Goal: Transaction & Acquisition: Obtain resource

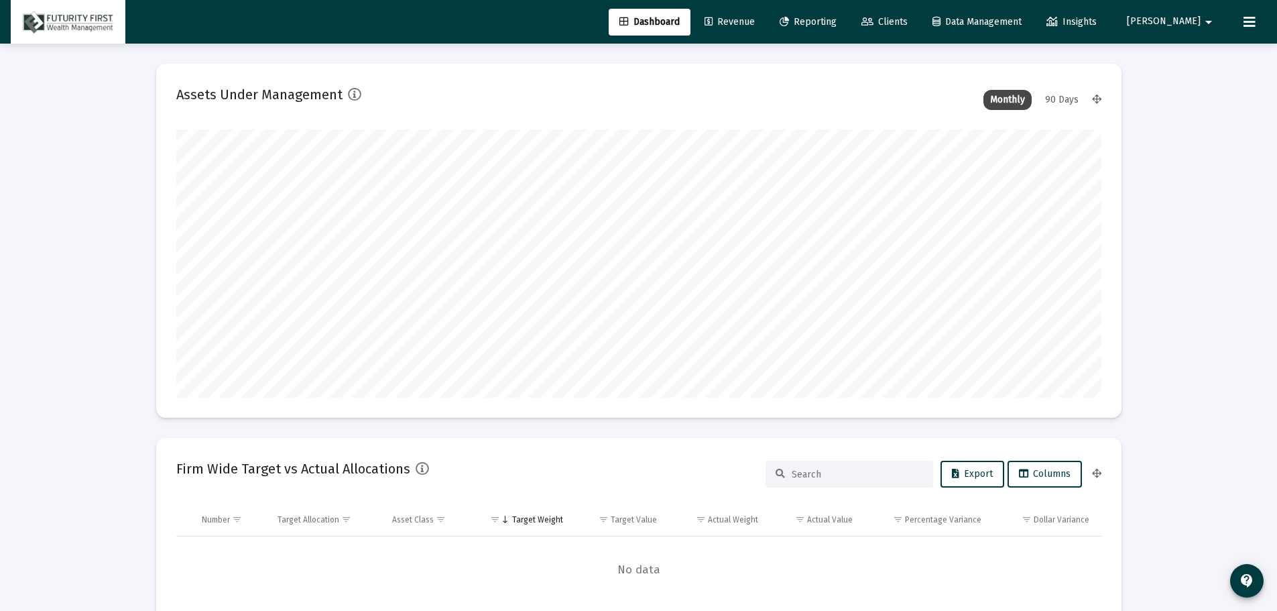
scroll to position [268, 498]
type input "[DATE]"
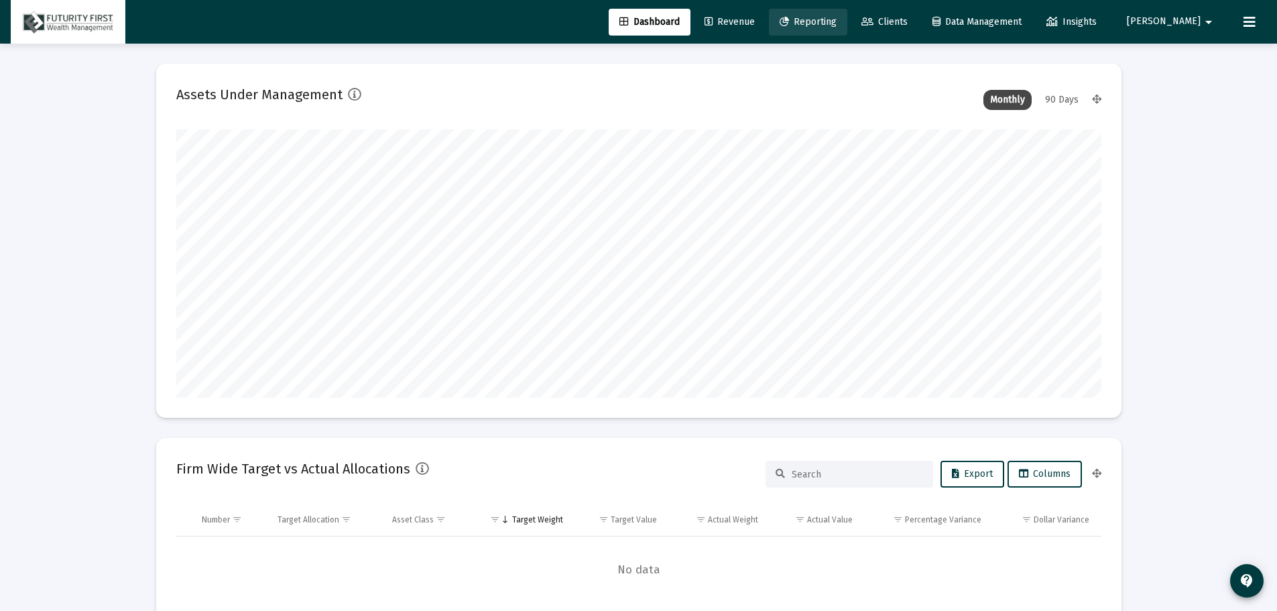
click at [837, 25] on span "Reporting" at bounding box center [808, 21] width 57 height 11
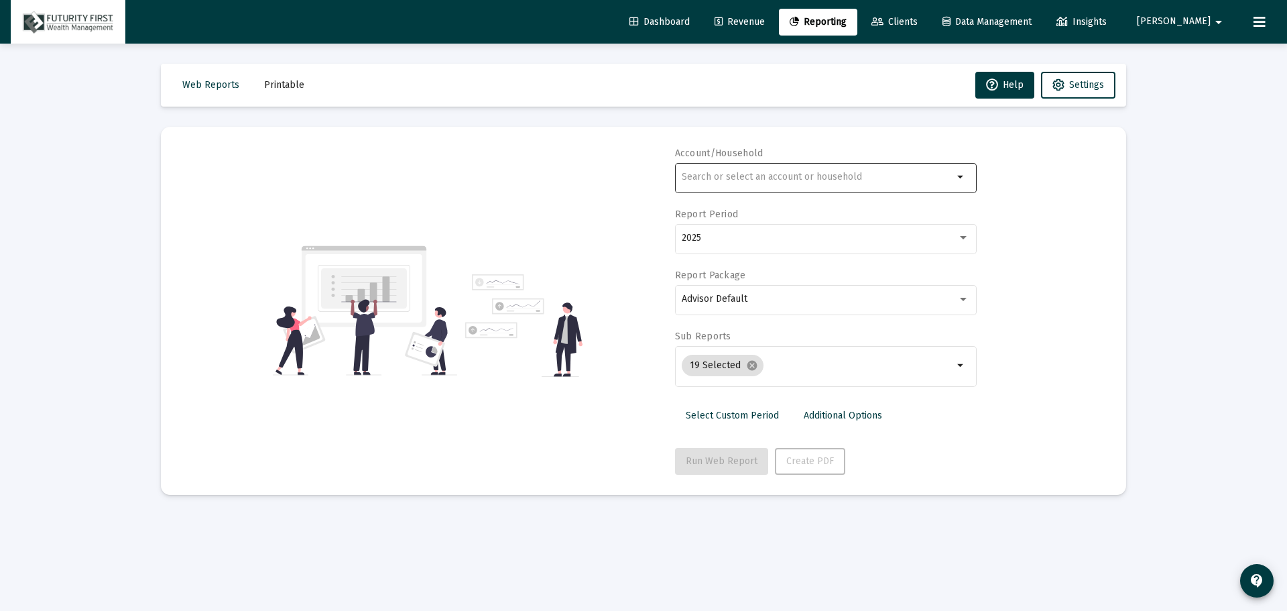
click at [771, 178] on input "text" at bounding box center [817, 177] width 271 height 11
type input "icord"
click at [775, 172] on input "icord" at bounding box center [817, 177] width 271 height 11
drag, startPoint x: 758, startPoint y: 180, endPoint x: 681, endPoint y: 179, distance: 77.1
click at [681, 179] on div "icord arrow_drop_down" at bounding box center [826, 176] width 302 height 33
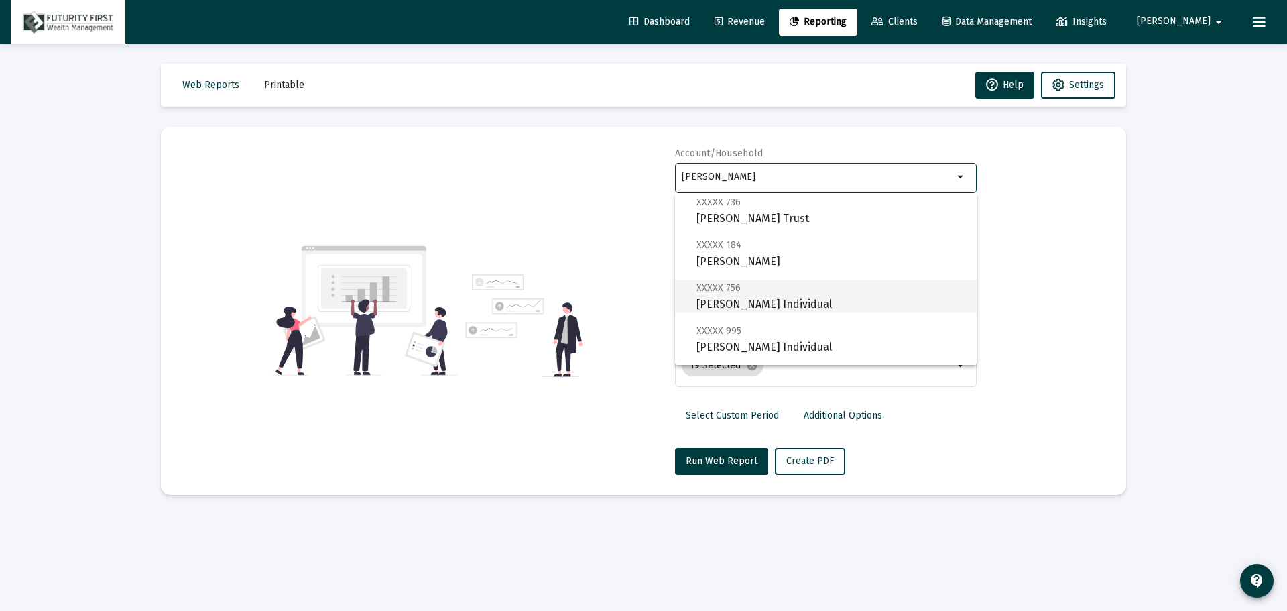
scroll to position [201, 0]
click at [747, 166] on div "[PERSON_NAME]" at bounding box center [817, 176] width 271 height 33
type input "G"
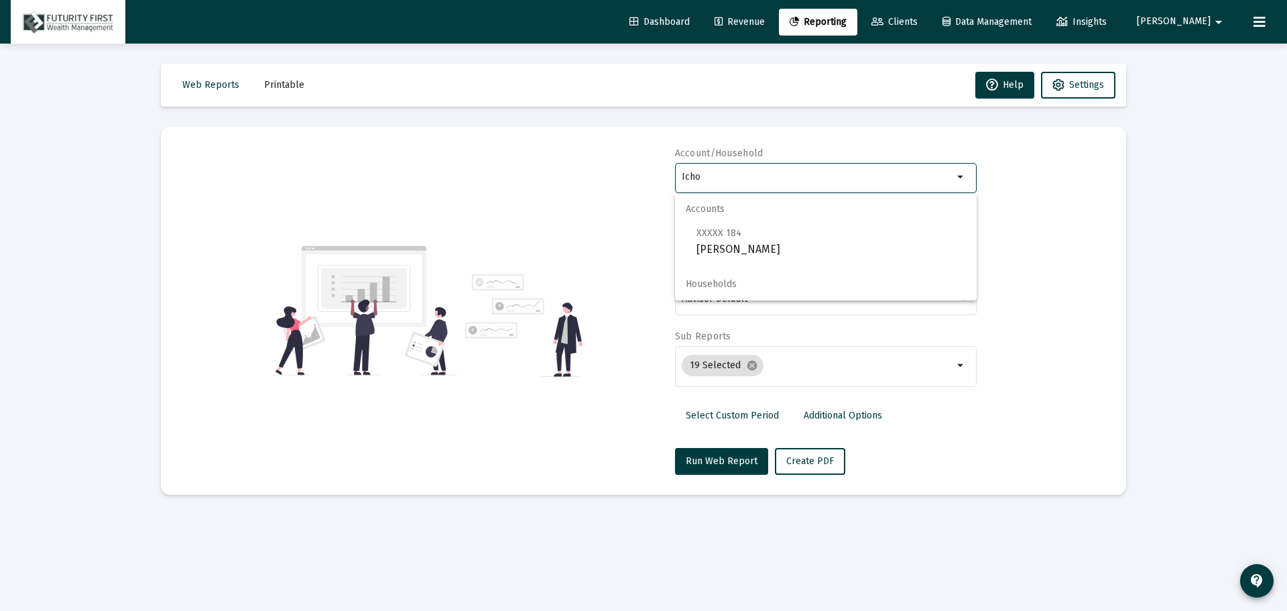
scroll to position [0, 0]
click at [726, 240] on span "XXXXX 184 [PERSON_NAME]" at bounding box center [830, 241] width 269 height 33
type input "[PERSON_NAME]"
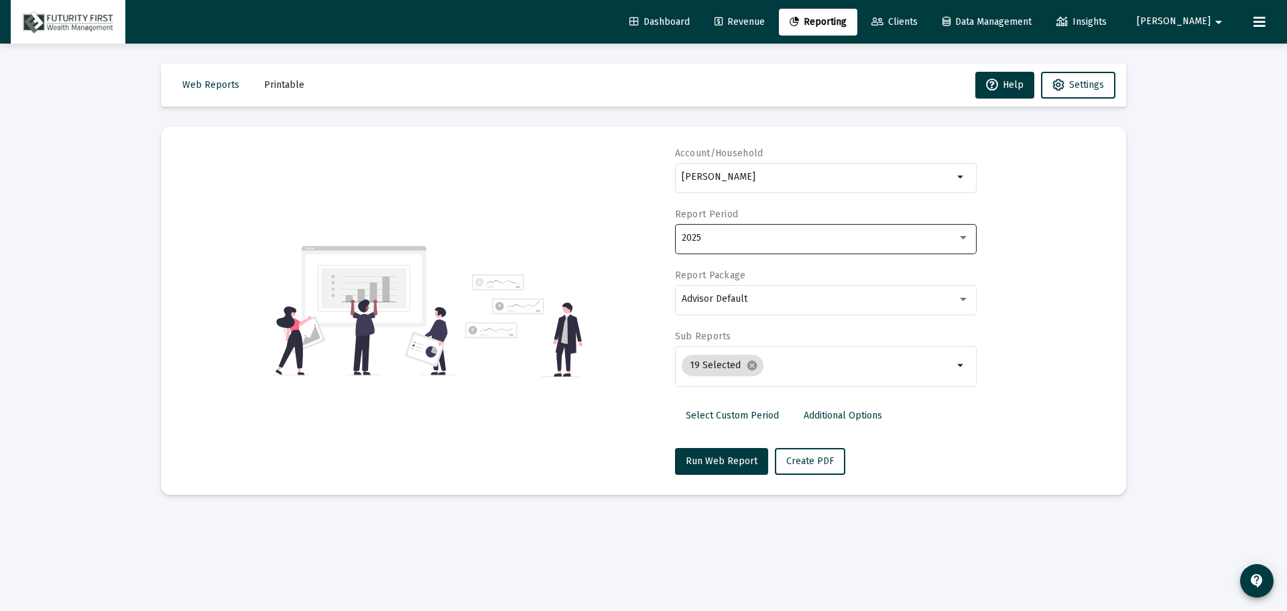
click at [747, 244] on div "2025" at bounding box center [826, 237] width 288 height 33
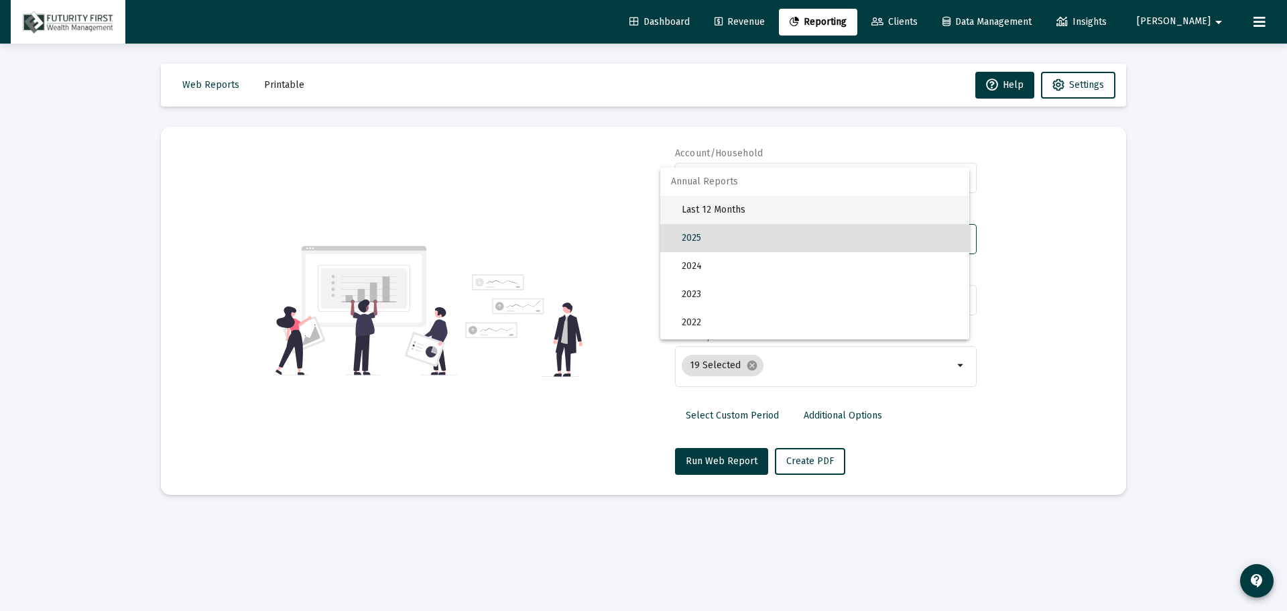
click at [744, 208] on span "Last 12 Months" at bounding box center [820, 210] width 277 height 28
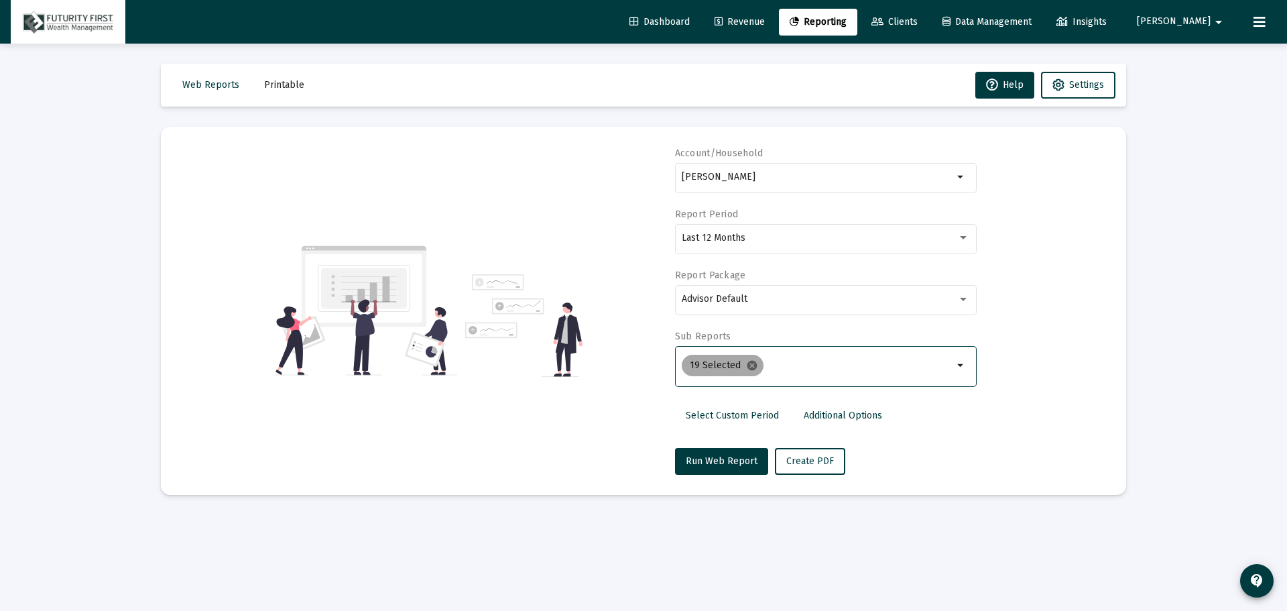
click at [752, 364] on mat-icon "cancel" at bounding box center [752, 365] width 12 height 12
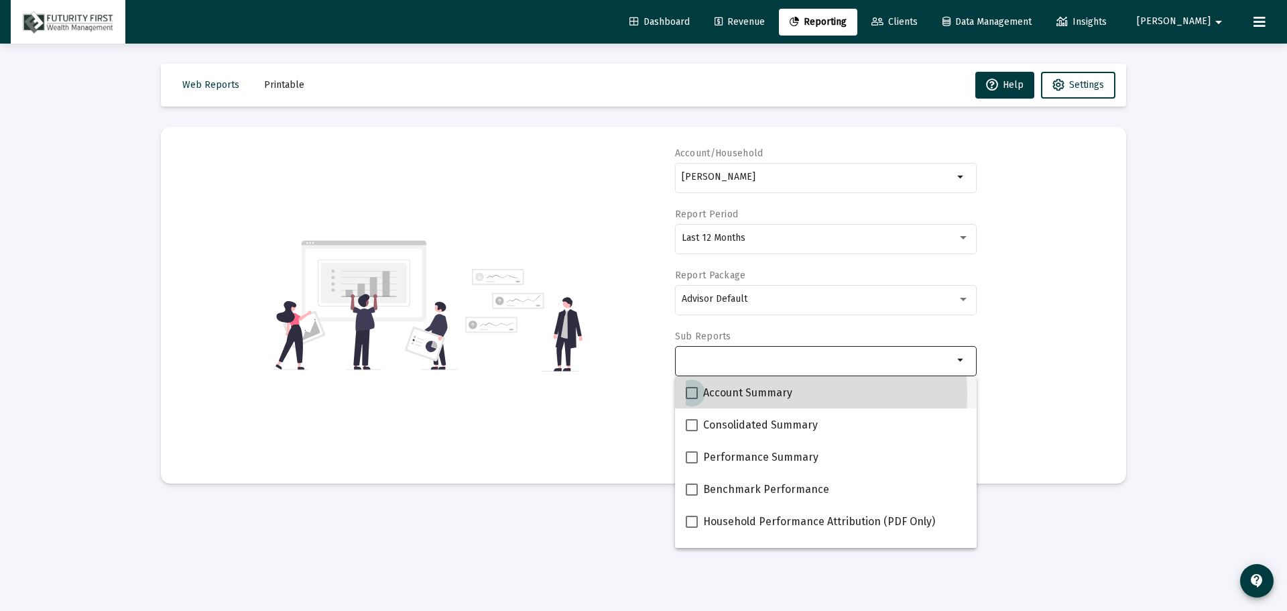
click at [692, 395] on span at bounding box center [692, 393] width 12 height 12
click at [692, 399] on input "Account Summary" at bounding box center [691, 399] width 1 height 1
checkbox input "true"
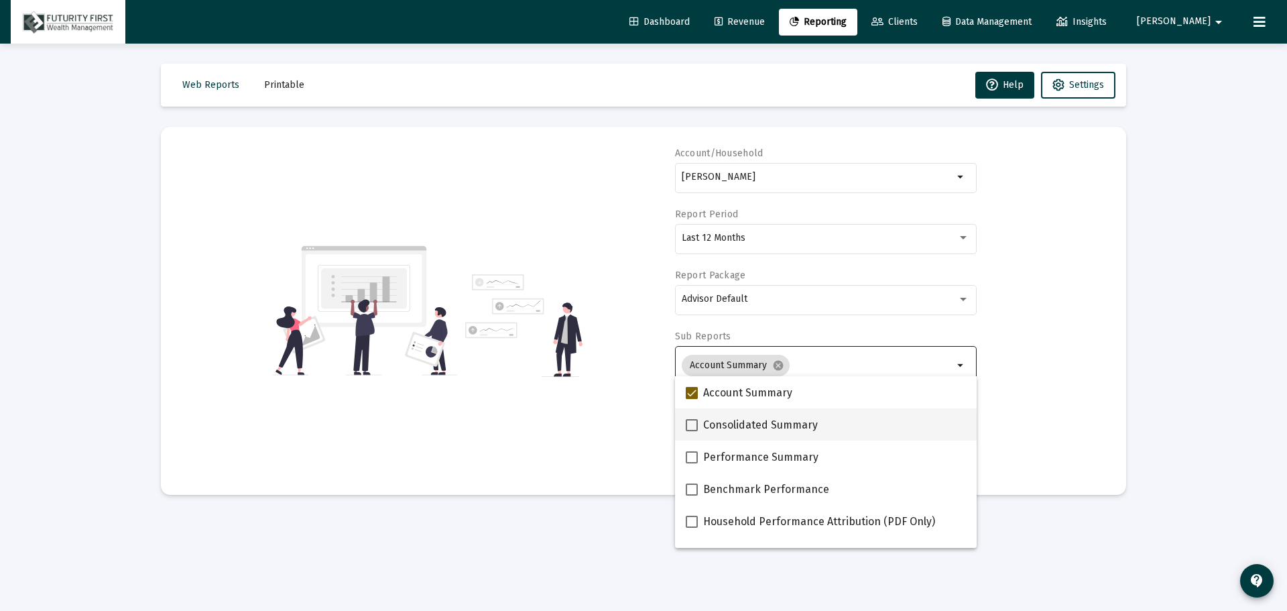
click at [692, 427] on span at bounding box center [692, 425] width 12 height 12
click at [692, 431] on input "Consolidated Summary" at bounding box center [691, 431] width 1 height 1
checkbox input "true"
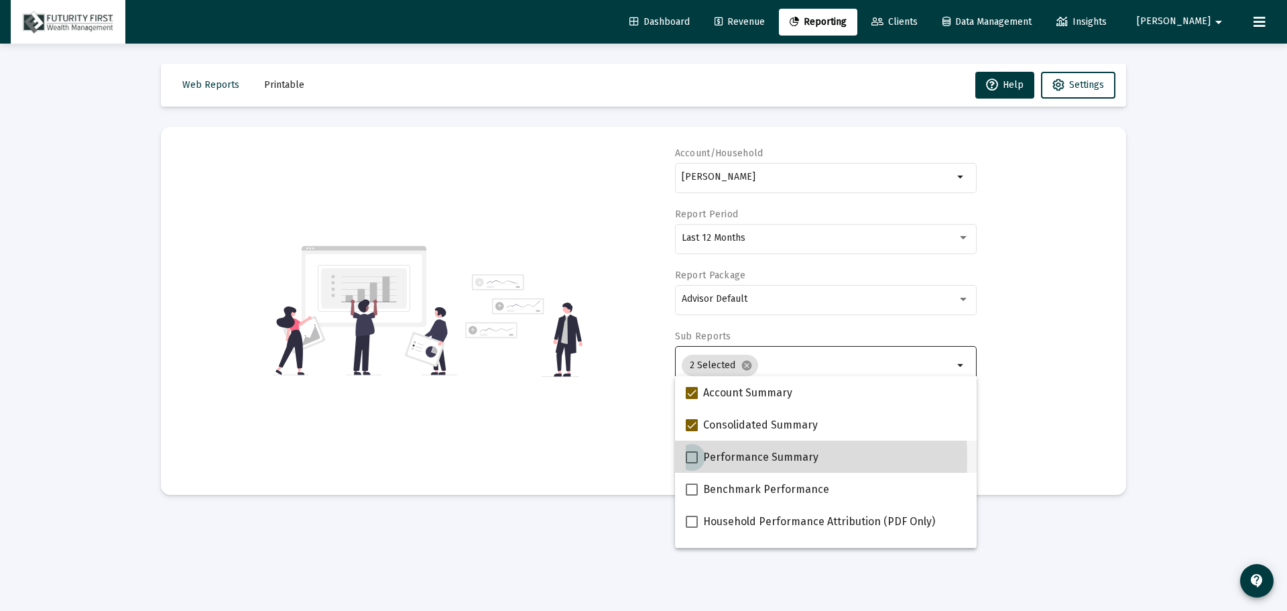
click at [692, 458] on span at bounding box center [692, 457] width 12 height 12
click at [692, 463] on input "Performance Summary" at bounding box center [691, 463] width 1 height 1
checkbox input "true"
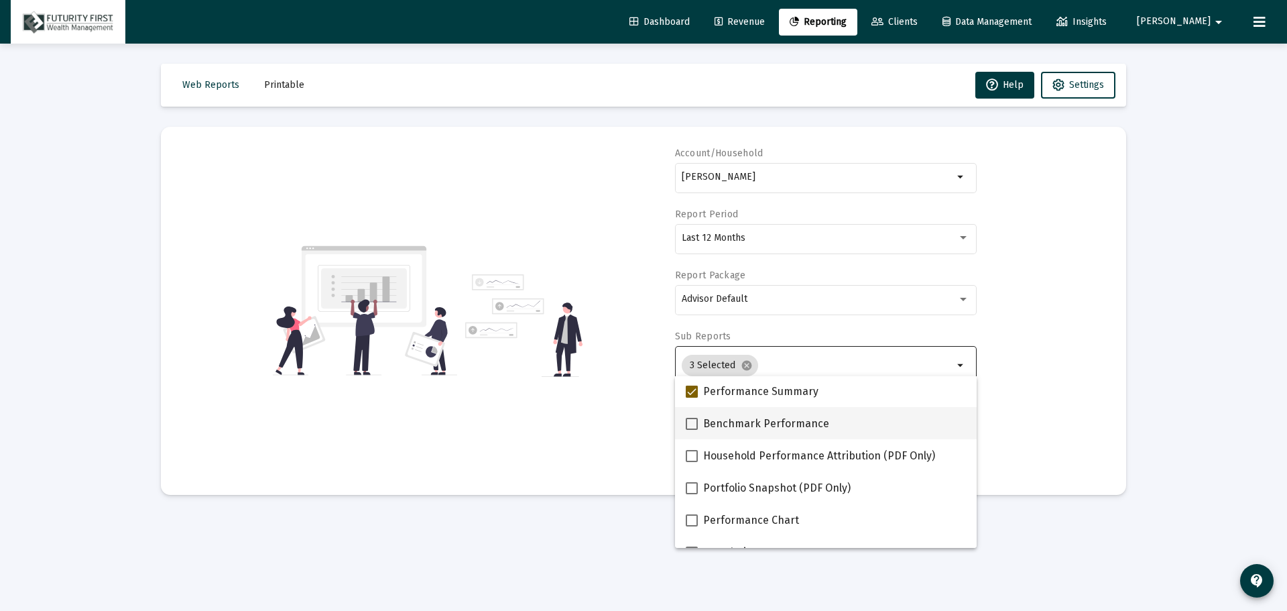
scroll to position [67, 0]
click at [676, 490] on mat-option "Portfolio Snapshot (PDF Only)" at bounding box center [826, 486] width 302 height 32
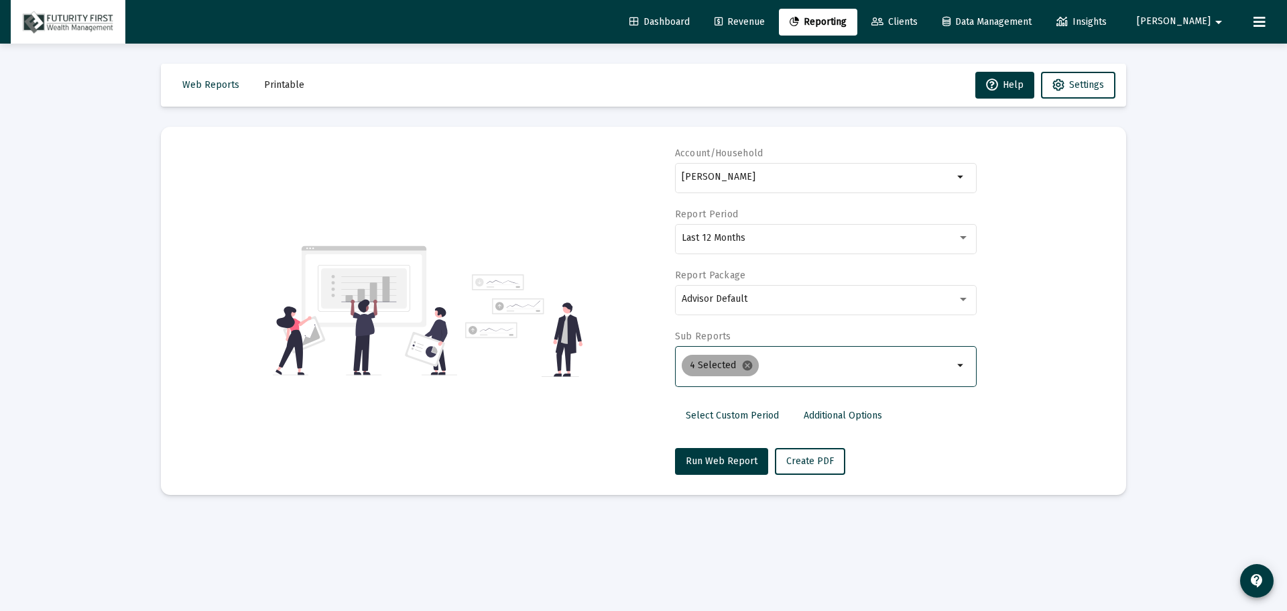
click at [743, 367] on mat-icon "cancel" at bounding box center [747, 365] width 12 height 12
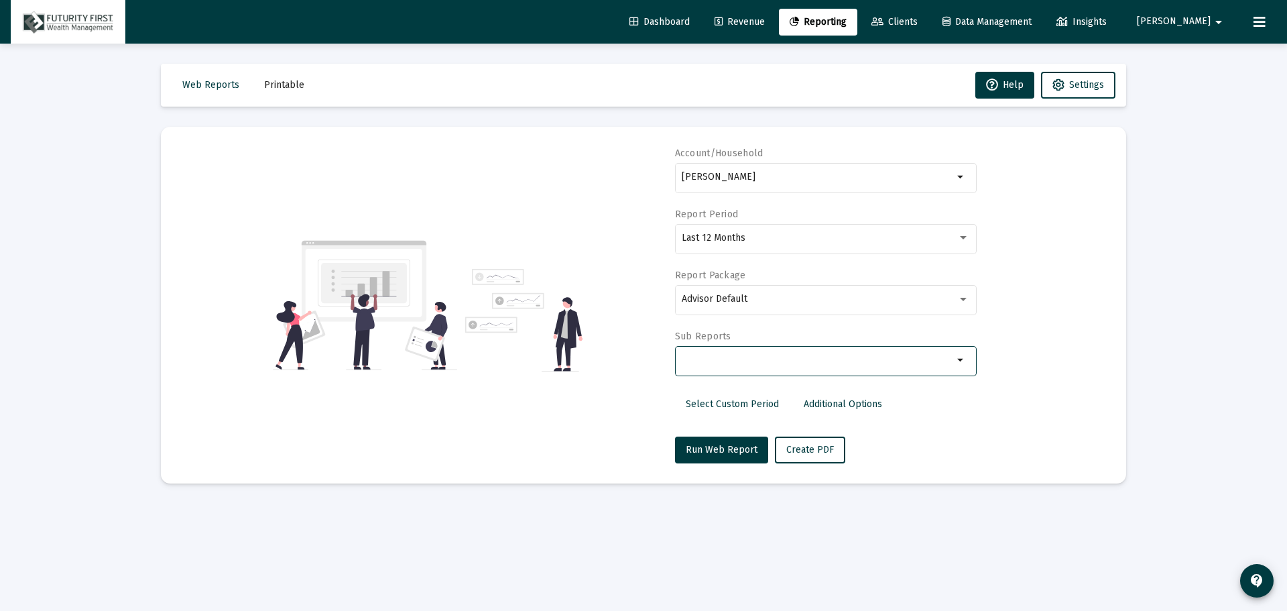
click at [747, 364] on input "Selection" at bounding box center [817, 360] width 271 height 11
click at [956, 365] on mat-icon "arrow_drop_down" at bounding box center [961, 360] width 16 height 16
click at [959, 357] on mat-icon "arrow_drop_down" at bounding box center [961, 360] width 16 height 16
click at [804, 356] on input "Selection" at bounding box center [817, 360] width 271 height 11
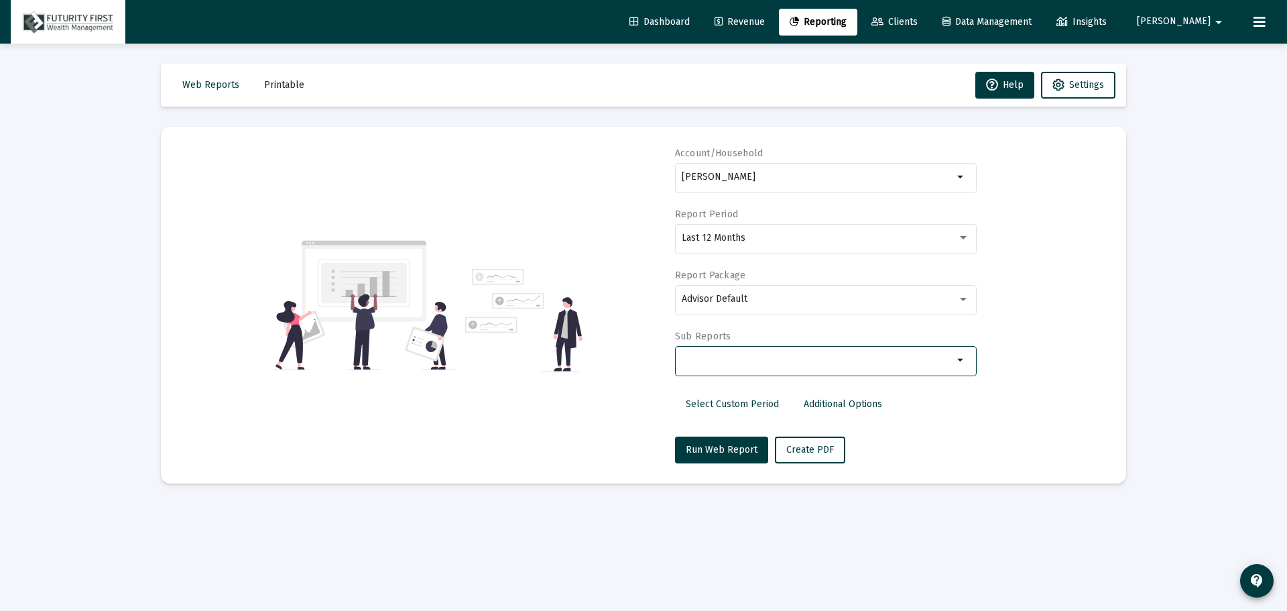
click at [792, 363] on input "Selection" at bounding box center [817, 360] width 271 height 11
click at [802, 298] on div "Advisor Default" at bounding box center [819, 299] width 275 height 11
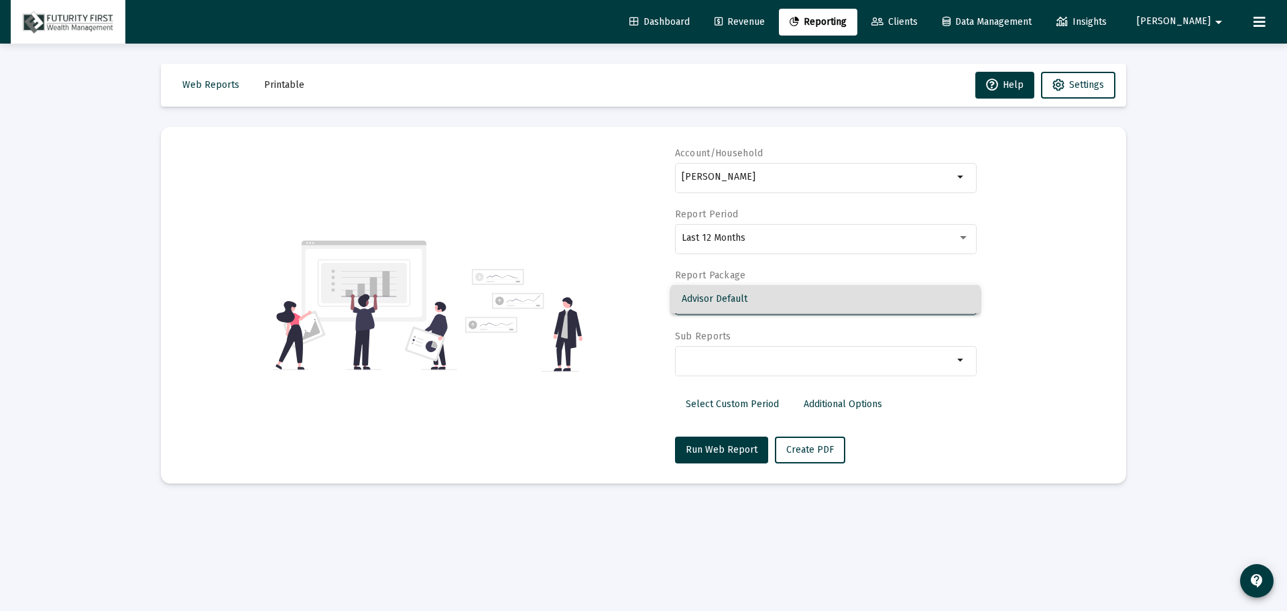
click at [772, 178] on div at bounding box center [643, 305] width 1287 height 611
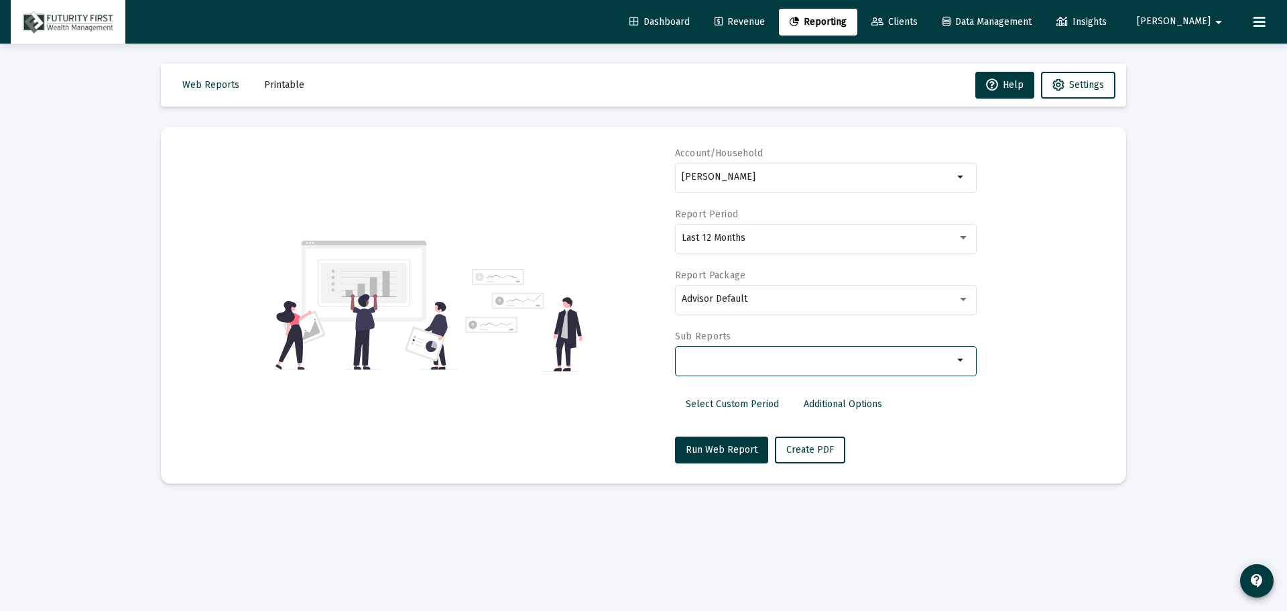
click at [690, 361] on input "Selection" at bounding box center [817, 360] width 271 height 11
click at [958, 359] on mat-icon "arrow_drop_down" at bounding box center [961, 360] width 16 height 16
click at [765, 21] on span "Revenue" at bounding box center [740, 21] width 50 height 11
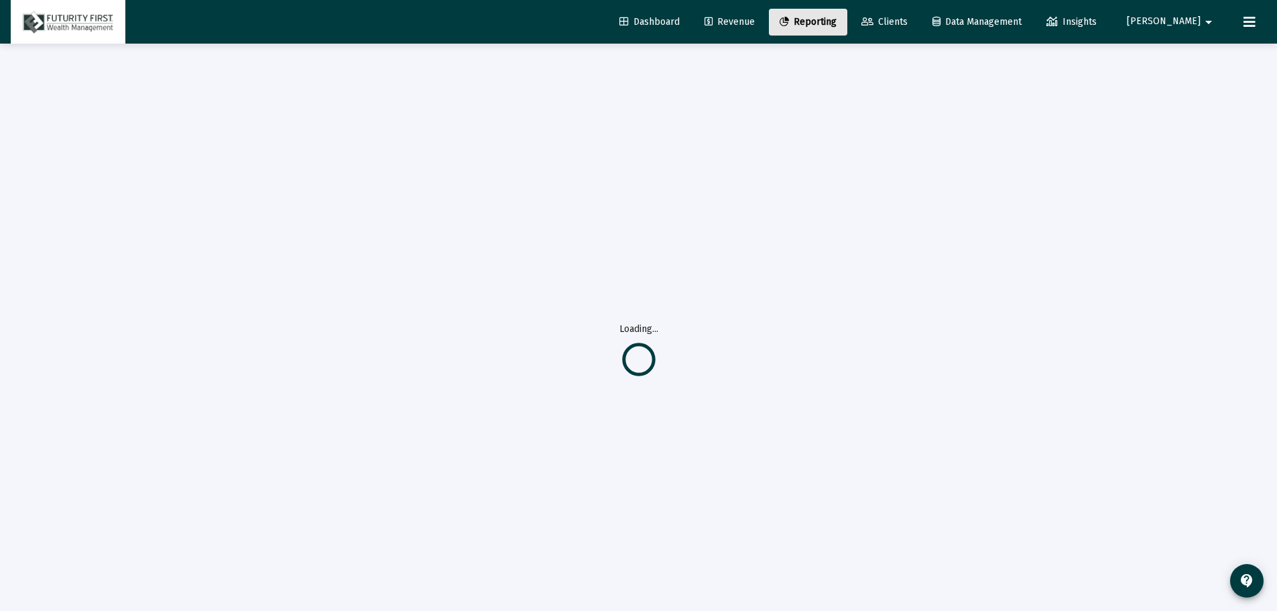
click at [789, 23] on icon at bounding box center [784, 21] width 9 height 9
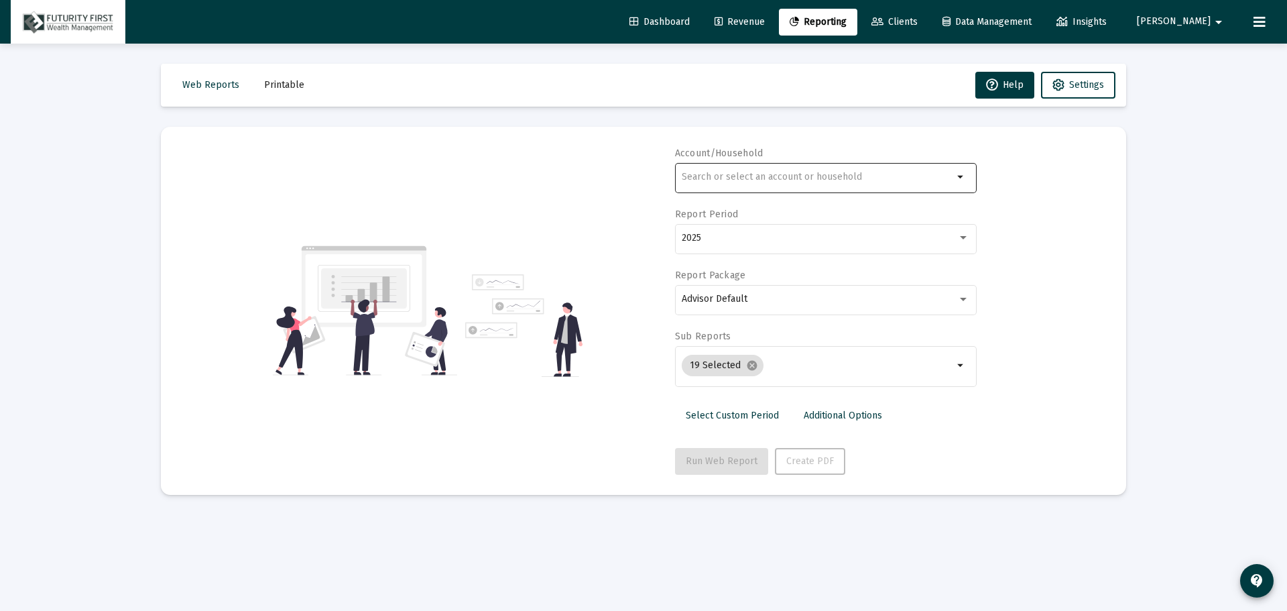
click at [755, 170] on div at bounding box center [817, 176] width 271 height 33
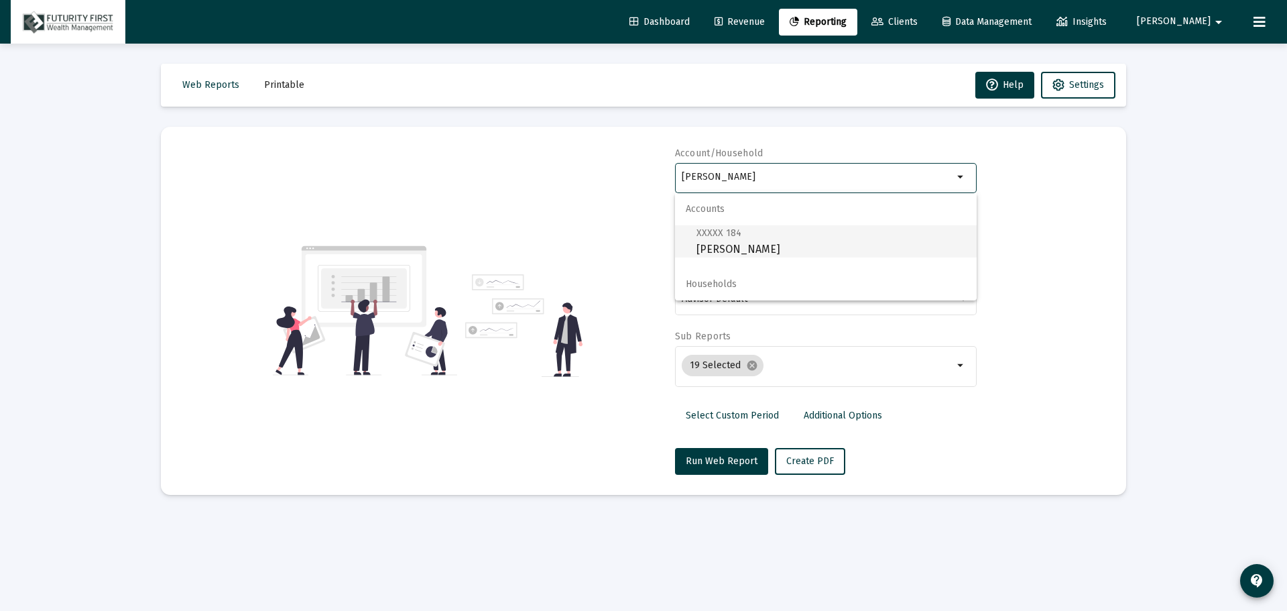
click at [753, 229] on span "XXXXX 184 [PERSON_NAME]" at bounding box center [830, 241] width 269 height 33
type input "[PERSON_NAME]"
click at [751, 250] on div "2025" at bounding box center [826, 237] width 288 height 33
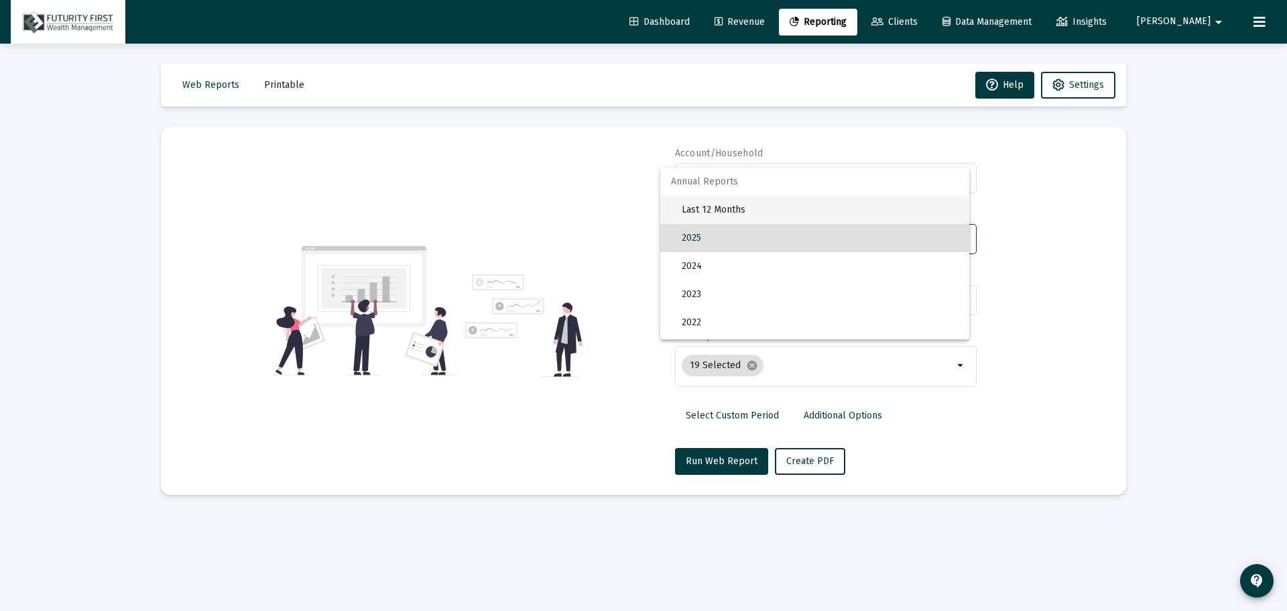
click at [729, 208] on span "Last 12 Months" at bounding box center [820, 210] width 277 height 28
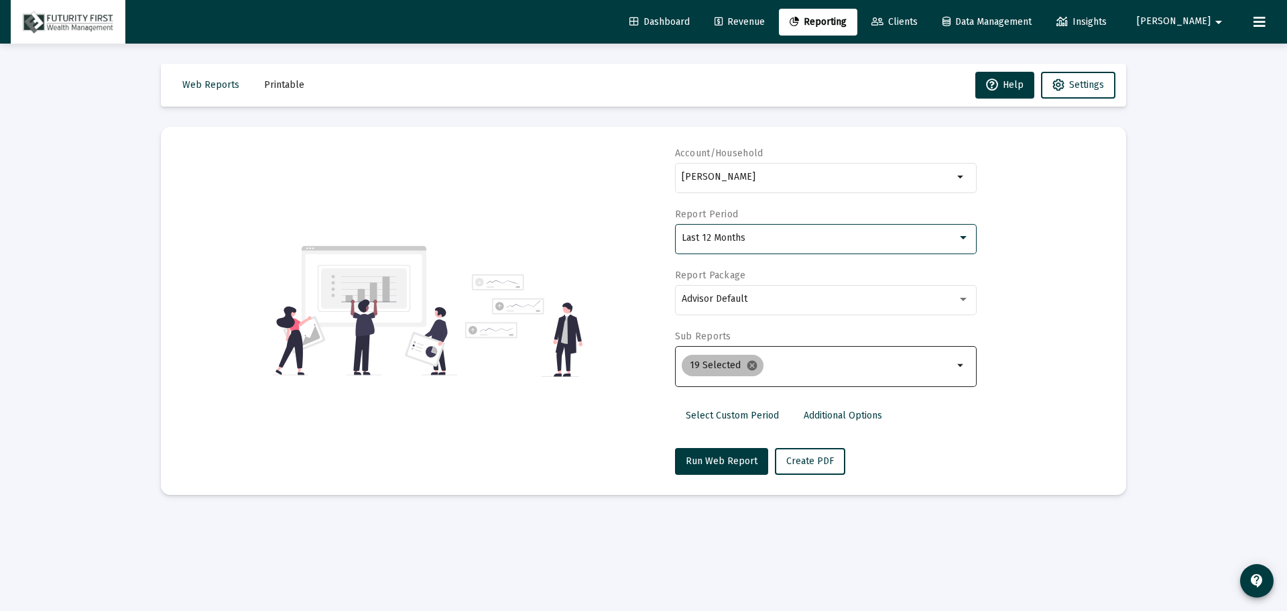
click at [751, 367] on mat-icon "cancel" at bounding box center [752, 365] width 12 height 12
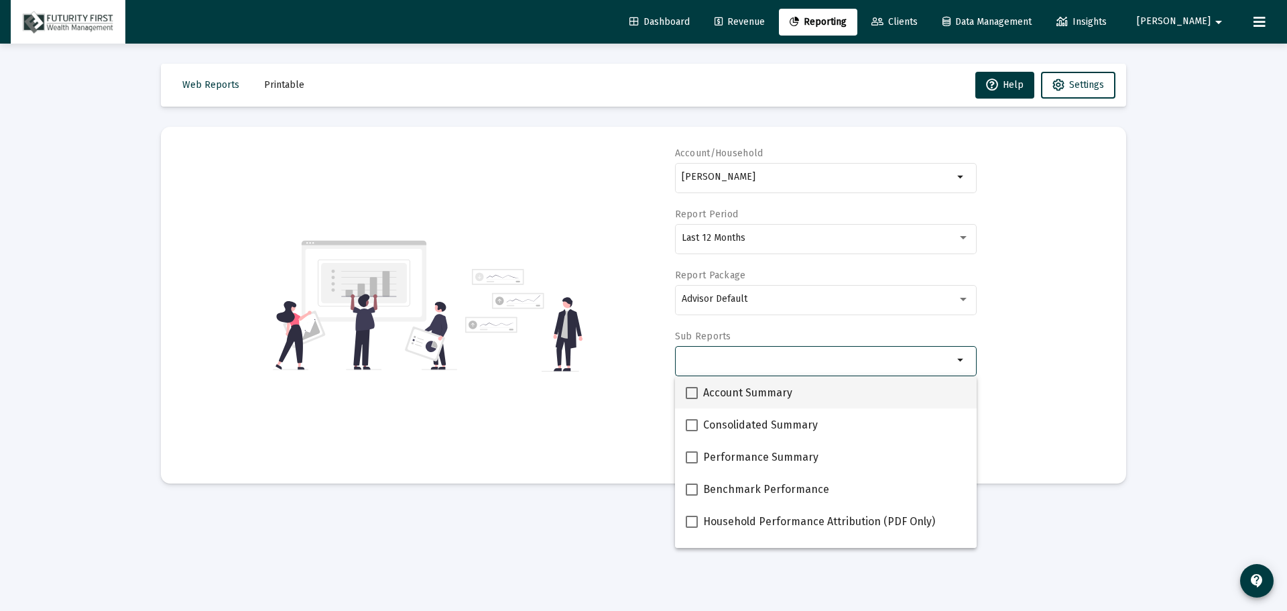
click at [698, 391] on label "Account Summary" at bounding box center [739, 393] width 107 height 16
click at [692, 399] on input "Account Summary" at bounding box center [691, 399] width 1 height 1
checkbox input "true"
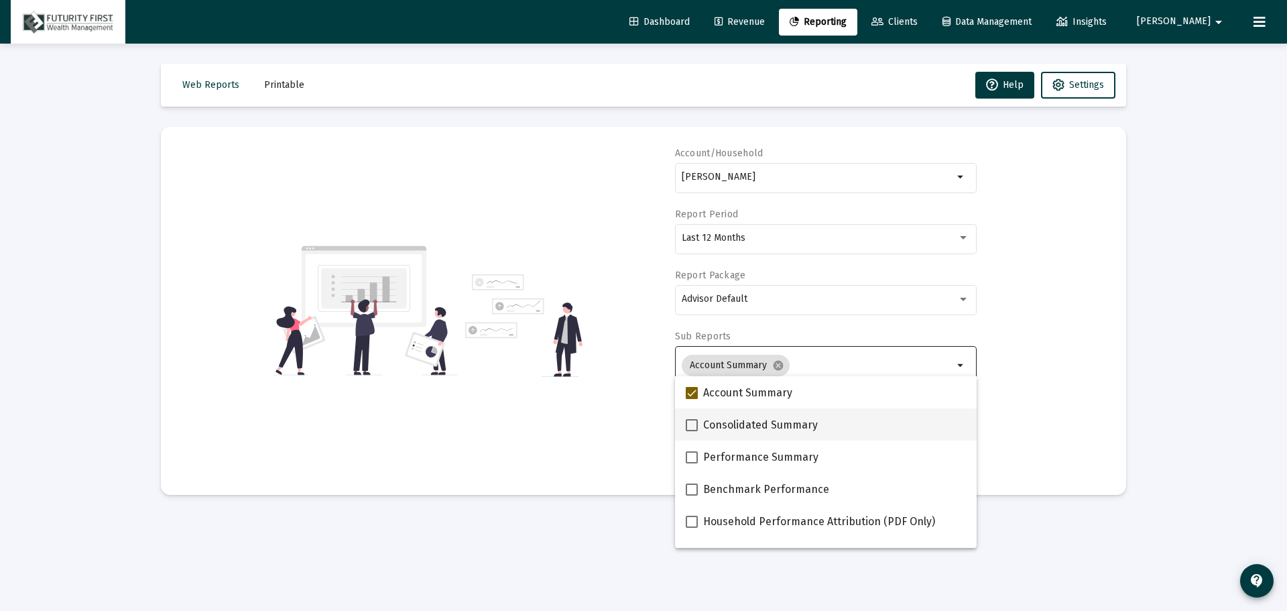
click at [690, 426] on span at bounding box center [692, 425] width 12 height 12
click at [691, 431] on input "Consolidated Summary" at bounding box center [691, 431] width 1 height 1
checkbox input "true"
click at [687, 459] on span at bounding box center [692, 457] width 12 height 12
click at [691, 463] on input "Performance Summary" at bounding box center [691, 463] width 1 height 1
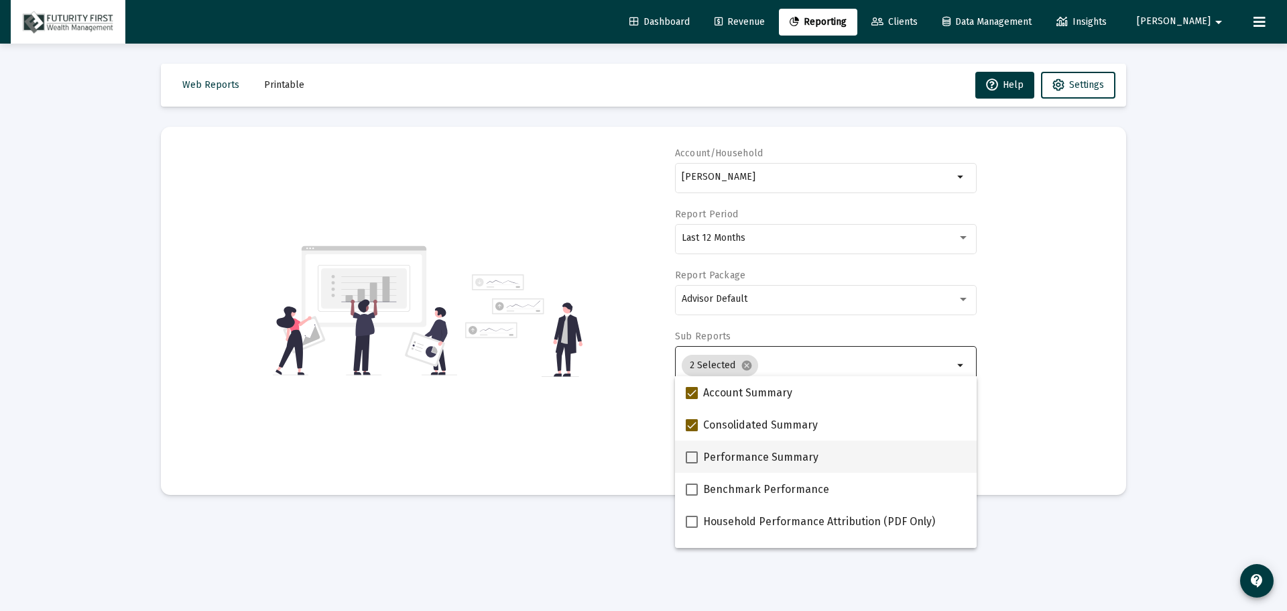
checkbox input "true"
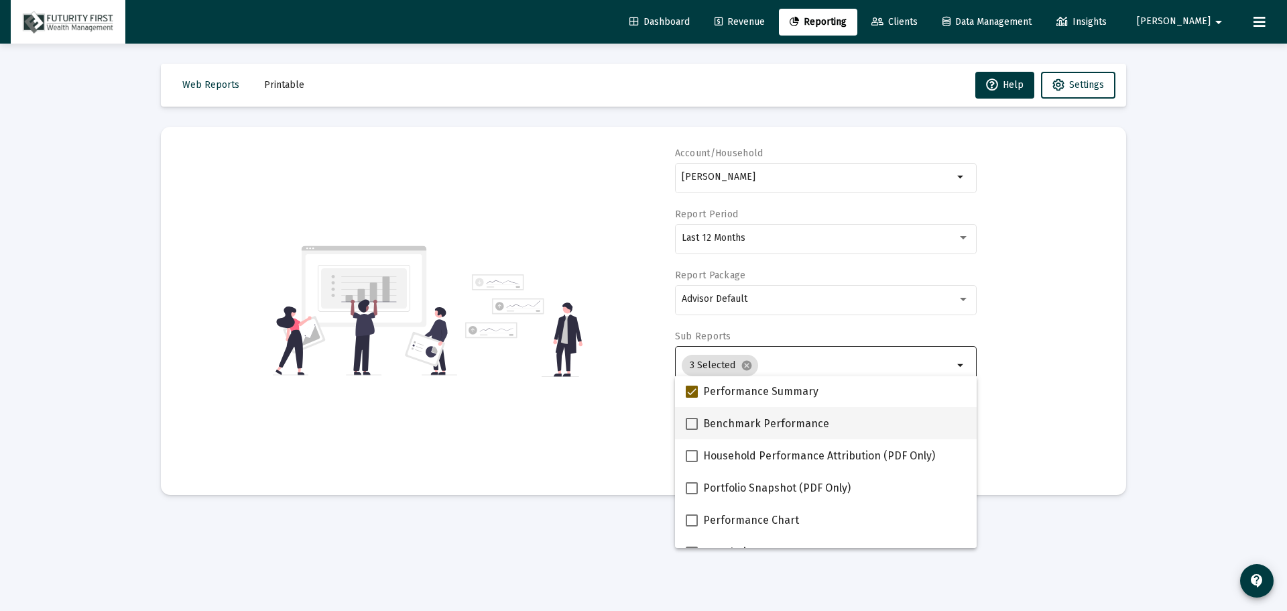
scroll to position [67, 0]
click at [690, 485] on span at bounding box center [692, 487] width 12 height 12
click at [691, 493] on input "Portfolio Snapshot (PDF Only)" at bounding box center [691, 493] width 1 height 1
checkbox input "true"
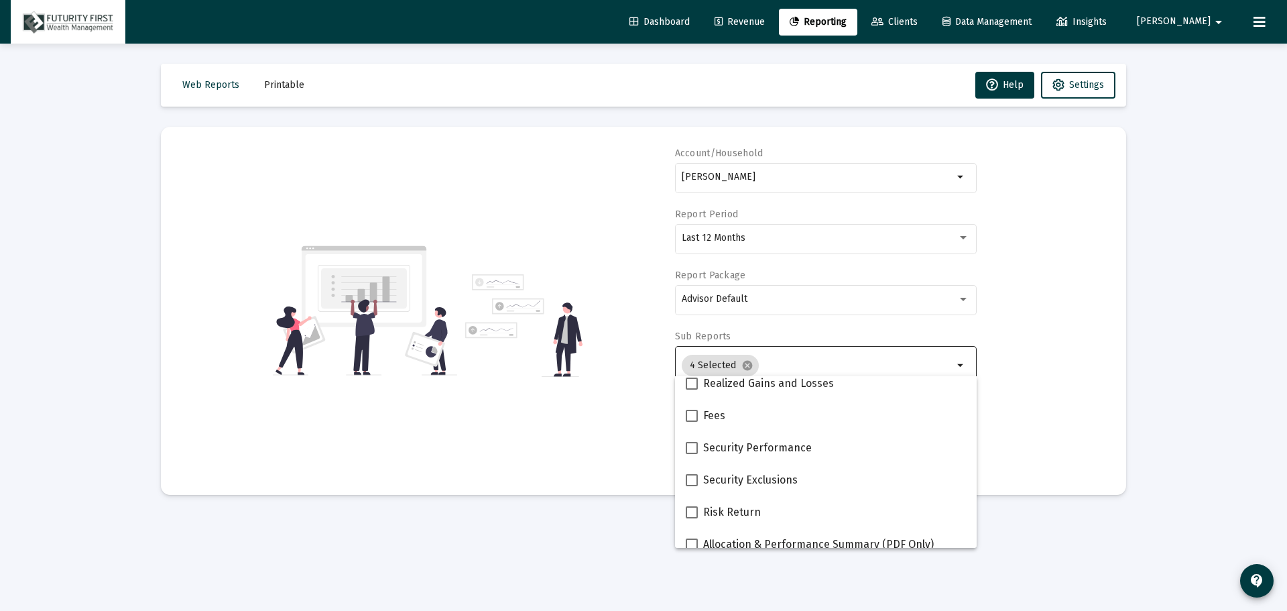
scroll to position [536, 0]
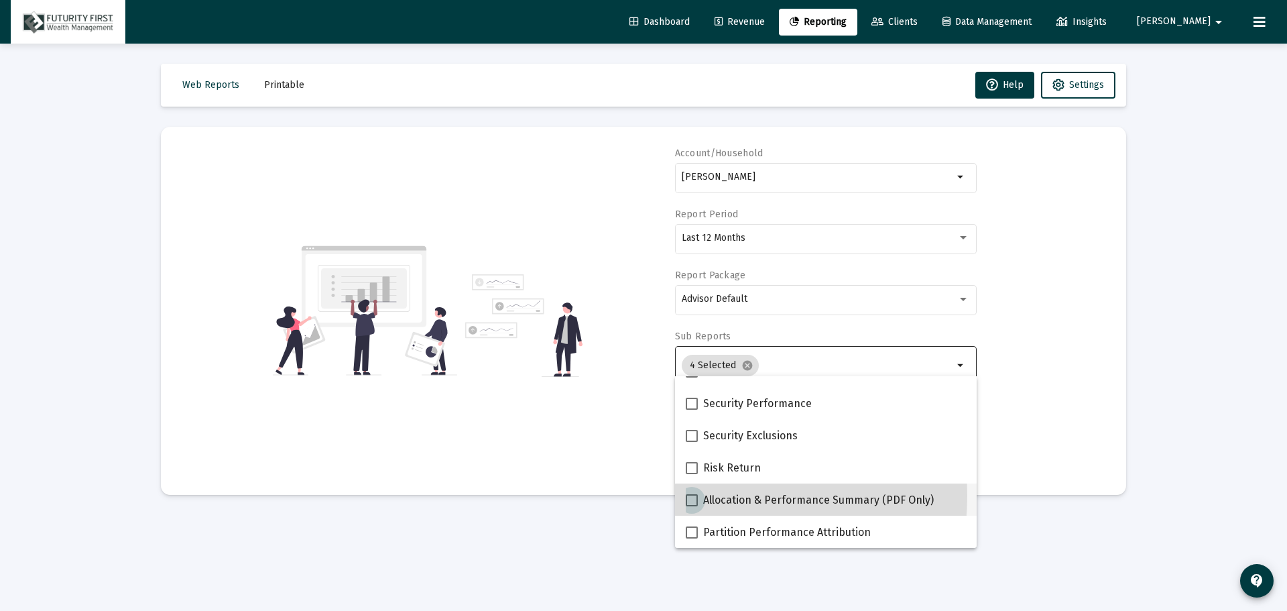
click at [694, 495] on span at bounding box center [692, 500] width 12 height 12
click at [692, 506] on input "Allocation & Performance Summary (PDF Only)" at bounding box center [691, 506] width 1 height 1
checkbox input "true"
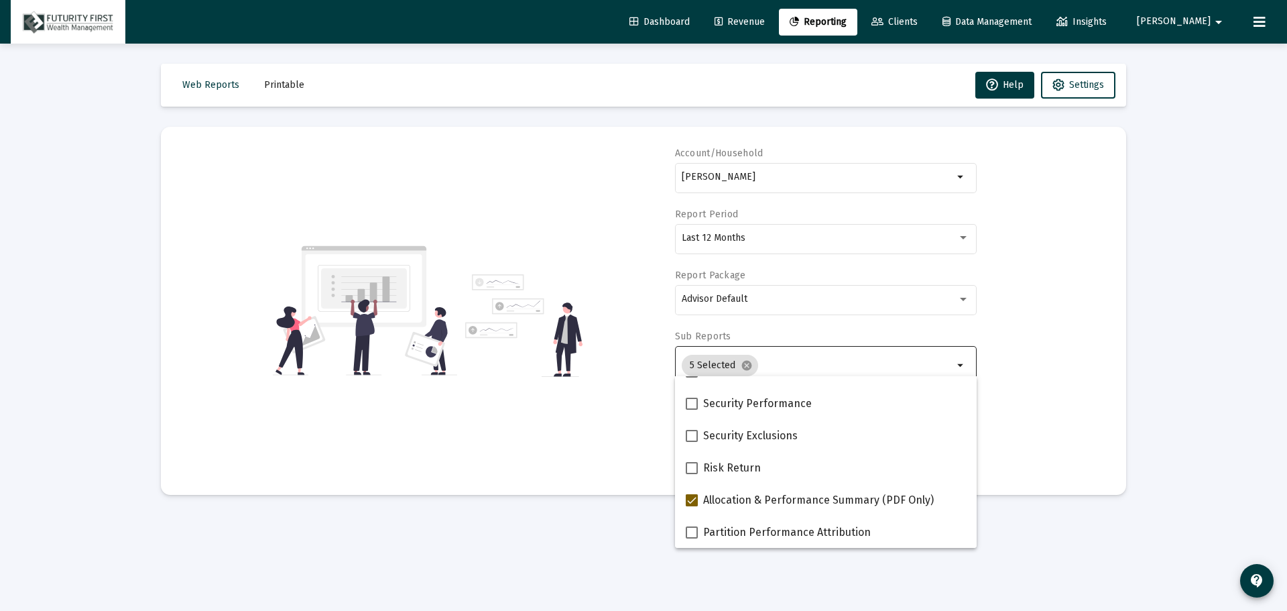
click at [1060, 420] on div "Account/Household [PERSON_NAME] arrow_drop_down Report Period Last 12 Months Re…" at bounding box center [643, 311] width 925 height 328
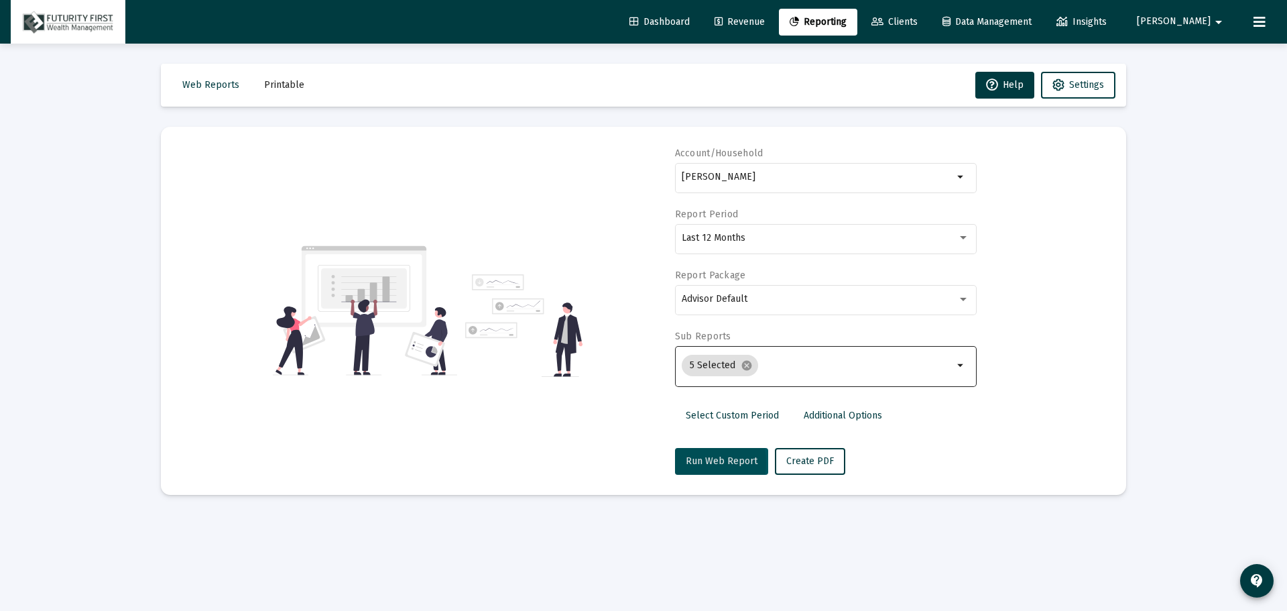
click at [691, 462] on span "Run Web Report" at bounding box center [722, 460] width 72 height 11
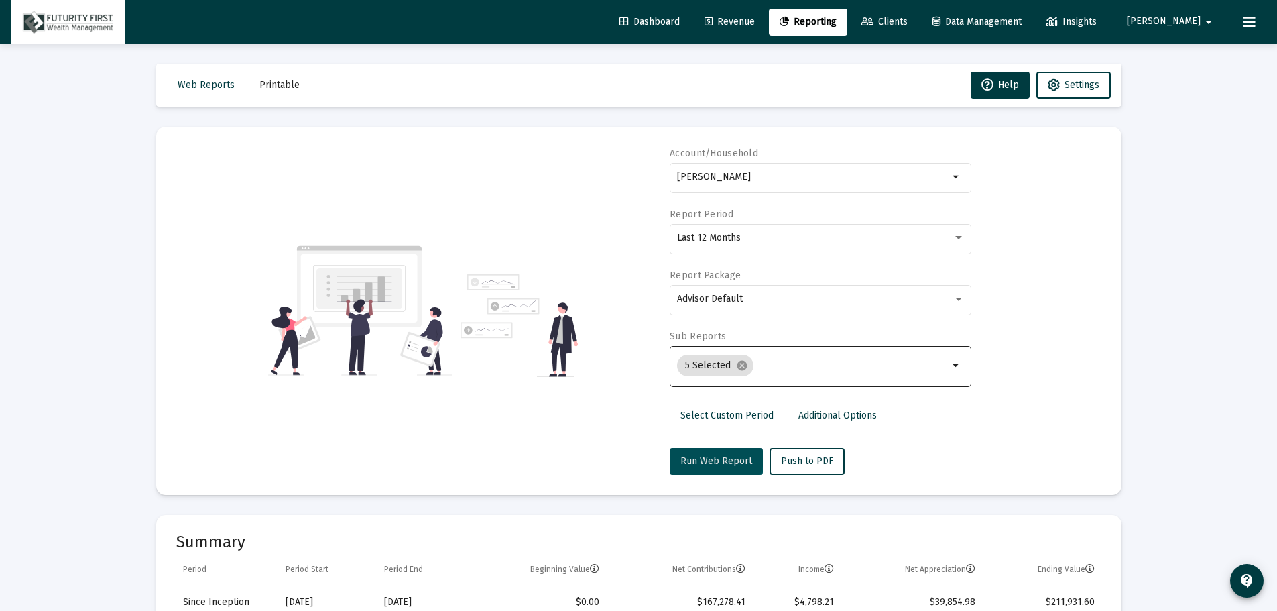
click at [713, 452] on button "Run Web Report" at bounding box center [716, 461] width 93 height 27
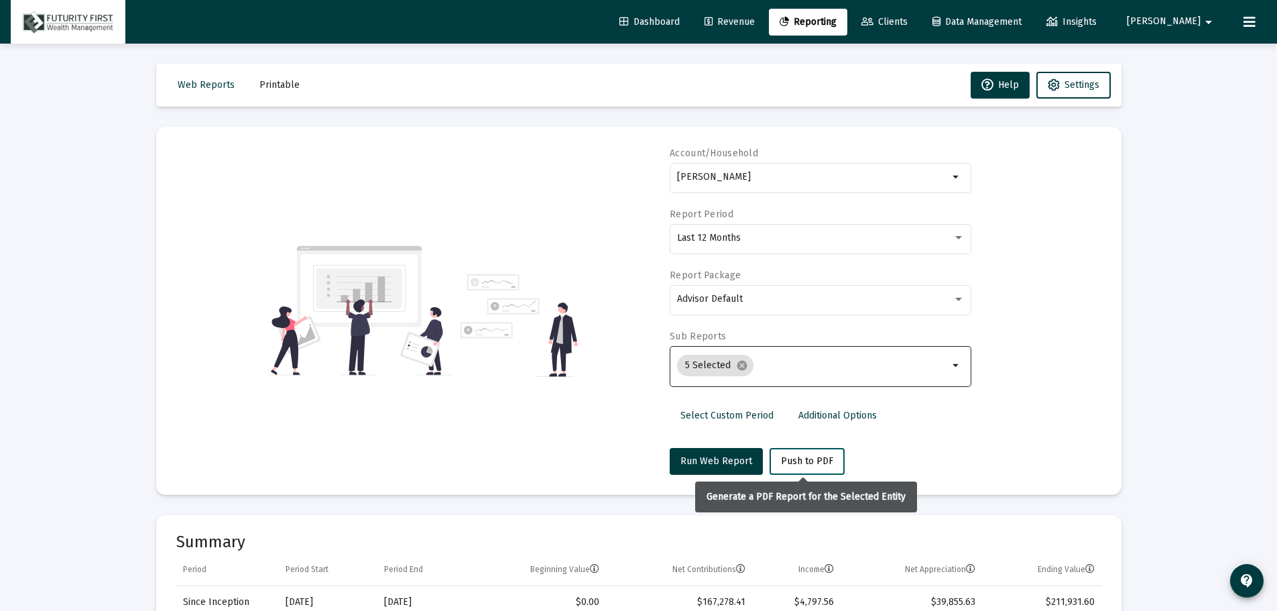
click at [789, 461] on span "Push to PDF" at bounding box center [807, 460] width 52 height 11
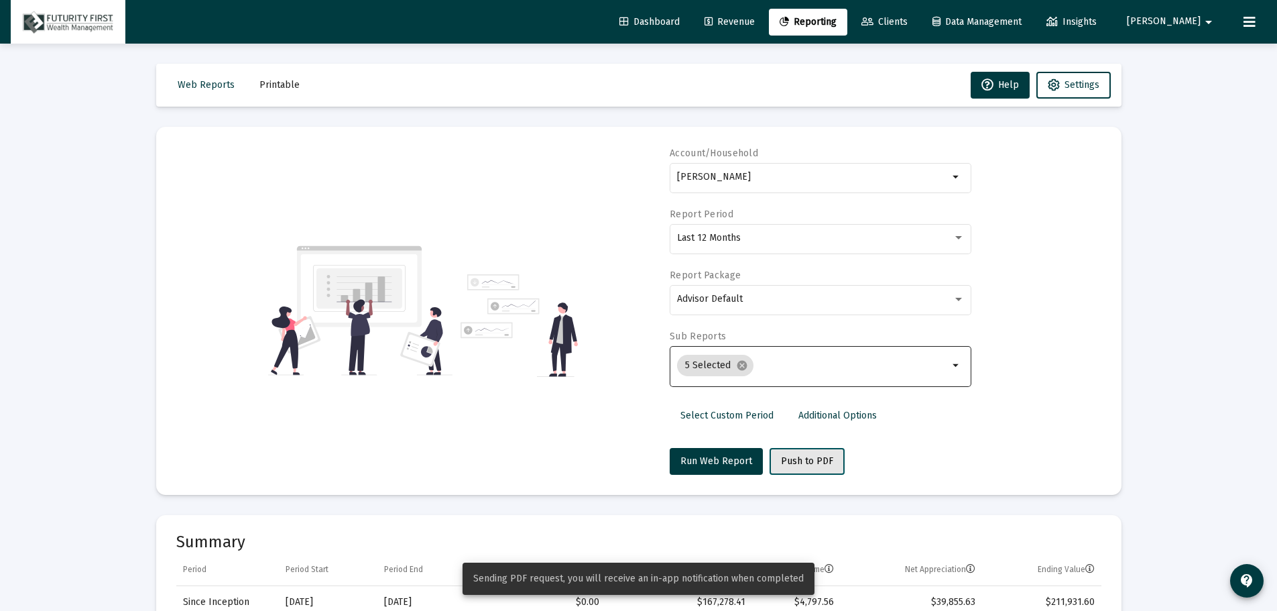
click at [793, 457] on span "Push to PDF" at bounding box center [807, 460] width 52 height 11
click at [259, 80] on span "Printable" at bounding box center [279, 84] width 40 height 11
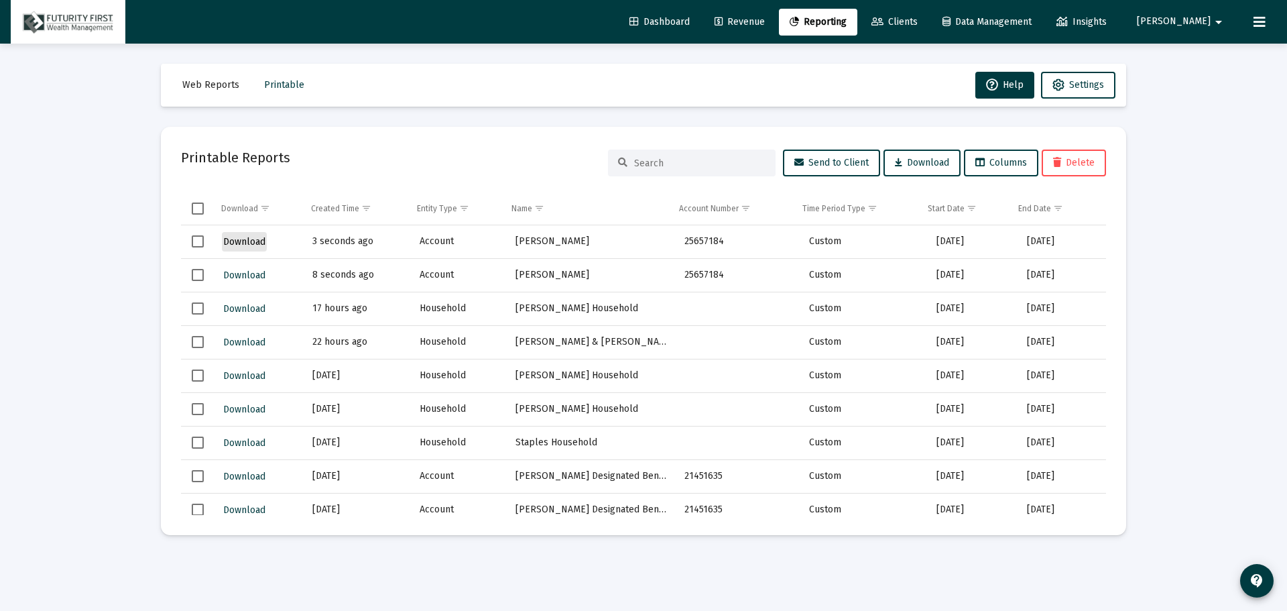
click at [255, 243] on span "Download" at bounding box center [244, 241] width 42 height 11
